Goal: Task Accomplishment & Management: Manage account settings

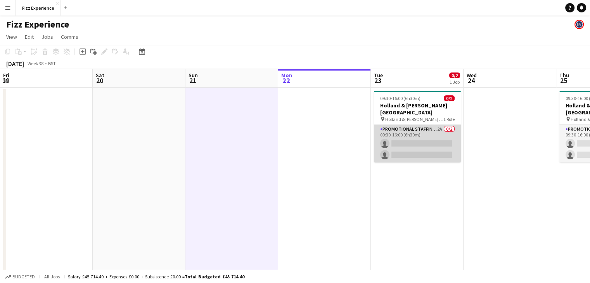
scroll to position [0, 185]
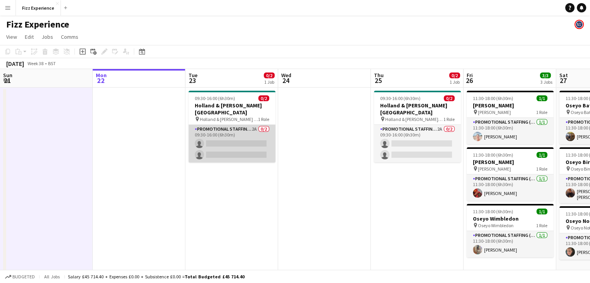
click at [238, 129] on app-card-role "Promotional Staffing (Brand Ambassadors) 2A 0/2 09:30-16:00 (6h30m) single-neut…" at bounding box center [231, 144] width 87 height 38
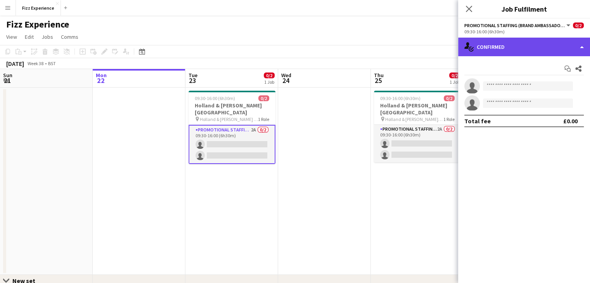
click at [558, 45] on div "single-neutral-actions-check-2 Confirmed" at bounding box center [524, 47] width 132 height 19
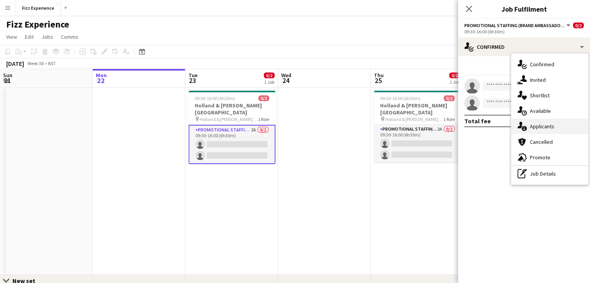
click at [547, 130] on div "single-neutral-actions-information Applicants" at bounding box center [549, 127] width 77 height 16
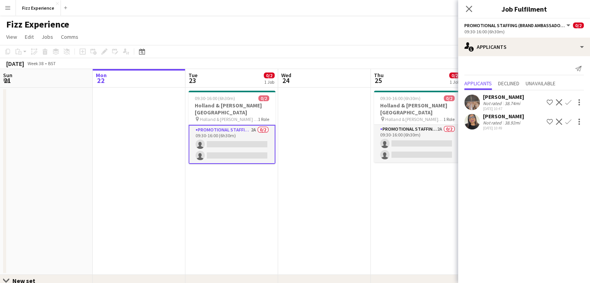
click at [569, 101] on app-icon "Confirm" at bounding box center [568, 102] width 6 height 6
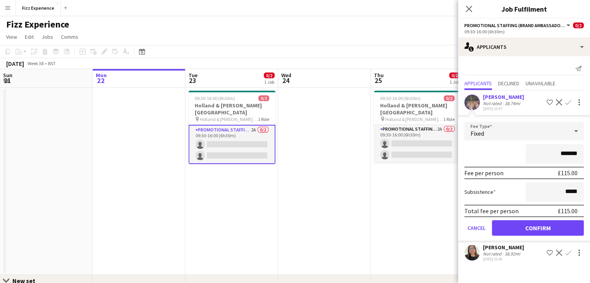
click at [569, 101] on app-icon "Confirm" at bounding box center [568, 102] width 6 height 6
click at [515, 228] on button "Confirm" at bounding box center [538, 228] width 92 height 16
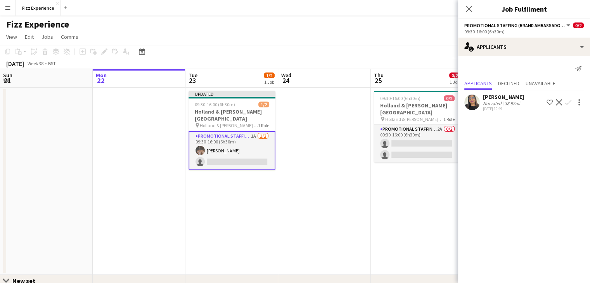
click at [568, 107] on div "[PERSON_NAME] Not rated 38.92mi [DATE] 10:49 Shortlist crew Decline Confirm" at bounding box center [524, 102] width 132 height 18
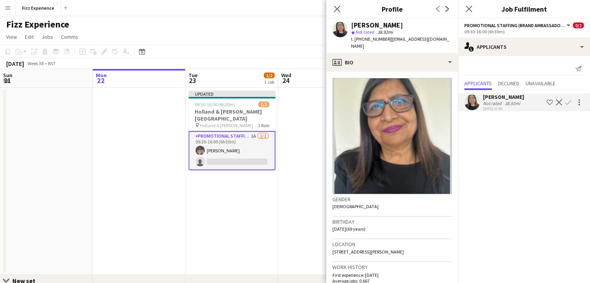
click at [568, 104] on app-icon "Confirm" at bounding box center [568, 102] width 6 height 6
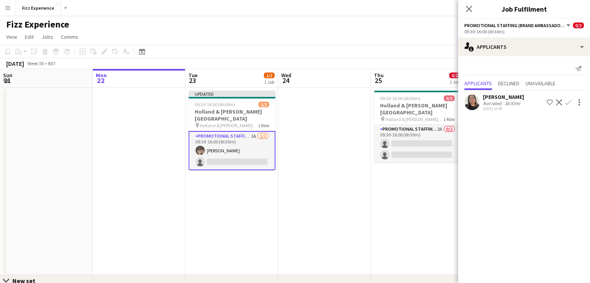
click at [568, 99] on app-icon "Confirm" at bounding box center [568, 102] width 6 height 6
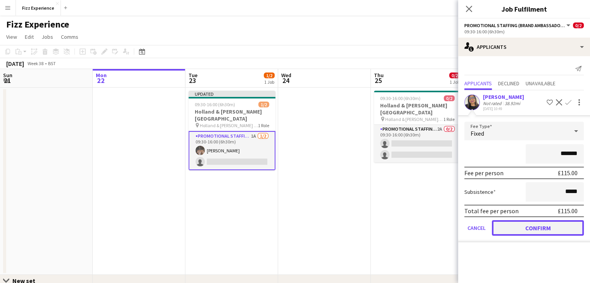
click at [523, 230] on button "Confirm" at bounding box center [538, 228] width 92 height 16
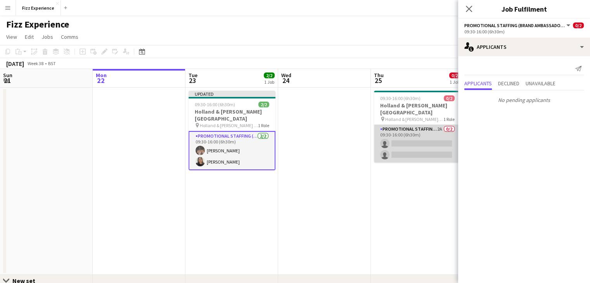
click at [442, 128] on app-card-role "Promotional Staffing (Brand Ambassadors) 2A 0/2 09:30-16:00 (6h30m) single-neut…" at bounding box center [417, 144] width 87 height 38
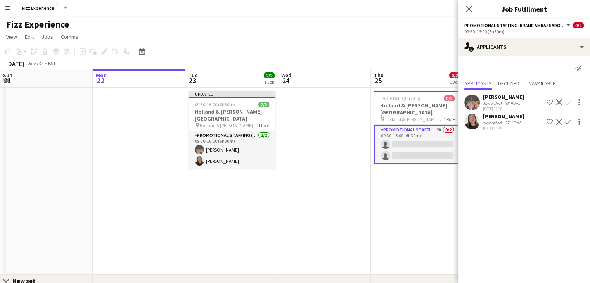
click at [569, 101] on app-icon "Confirm" at bounding box center [568, 102] width 6 height 6
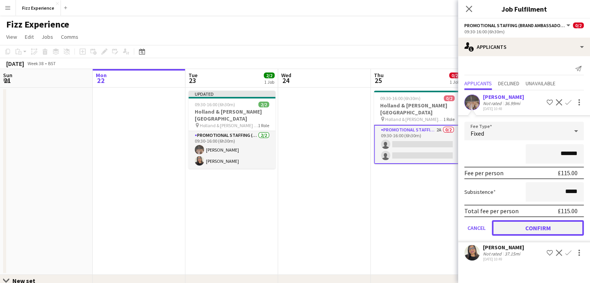
click at [515, 226] on button "Confirm" at bounding box center [538, 228] width 92 height 16
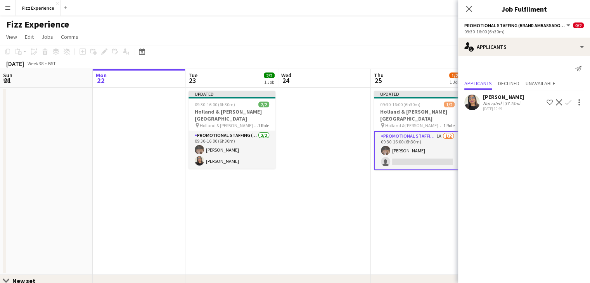
click at [569, 102] on app-icon "Confirm" at bounding box center [568, 102] width 6 height 6
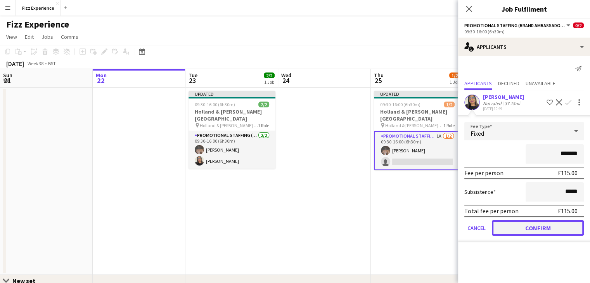
click at [521, 227] on button "Confirm" at bounding box center [538, 228] width 92 height 16
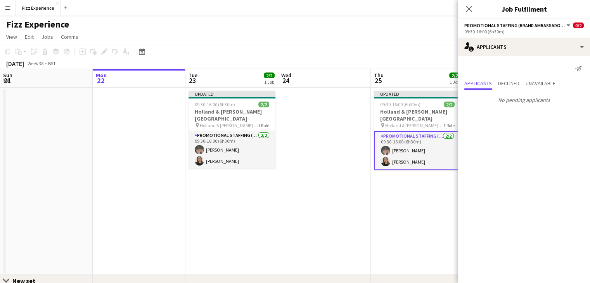
click at [406, 224] on app-date-cell "Updated 09:30-16:00 (6h30m) 2/2 [GEOGRAPHIC_DATA][PERSON_NAME] pin Holland & [P…" at bounding box center [417, 181] width 93 height 187
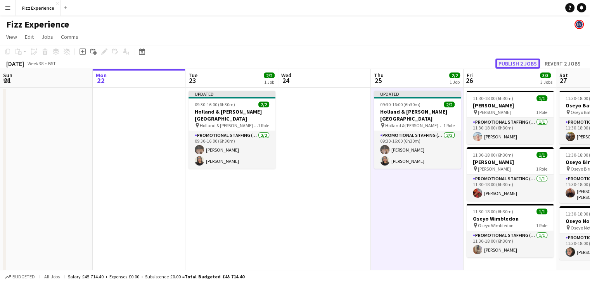
click at [504, 66] on button "Publish 2 jobs" at bounding box center [517, 64] width 45 height 10
